Goal: Navigation & Orientation: Understand site structure

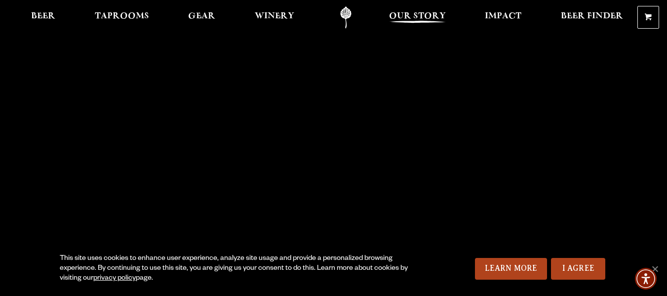
click at [410, 15] on span "Our Story" at bounding box center [417, 16] width 57 height 8
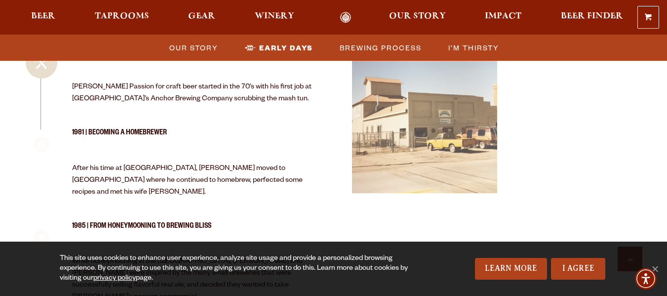
scroll to position [961, 0]
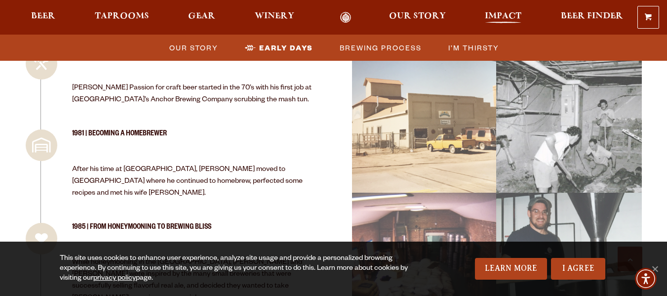
click at [510, 19] on span "Impact" at bounding box center [503, 16] width 37 height 8
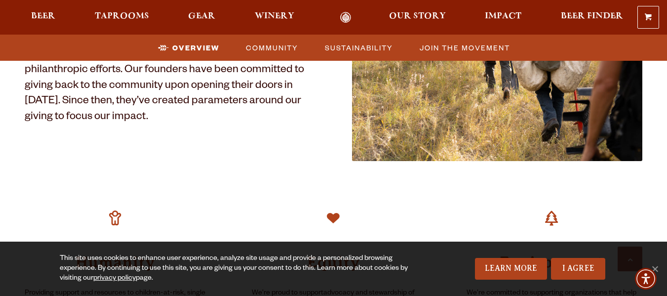
scroll to position [528, 0]
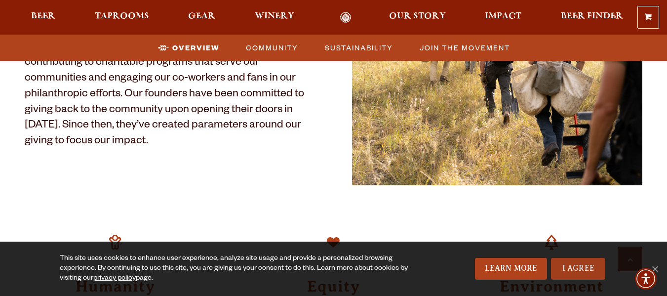
click at [569, 267] on link "I Agree" at bounding box center [578, 269] width 54 height 22
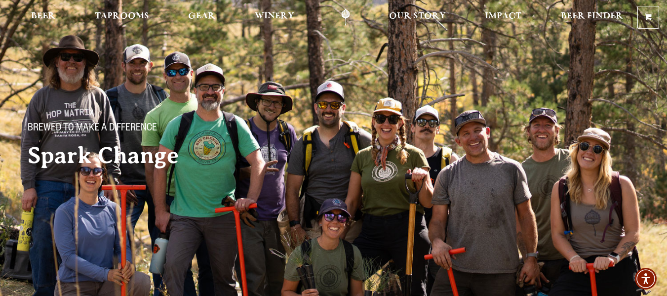
scroll to position [6, 0]
click at [419, 14] on span "Our Story" at bounding box center [417, 16] width 57 height 8
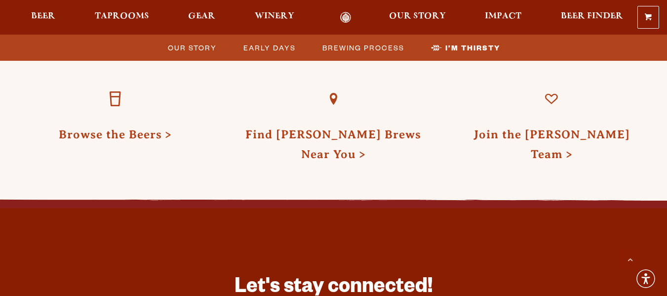
scroll to position [3103, 0]
